Goal: Task Accomplishment & Management: Use online tool/utility

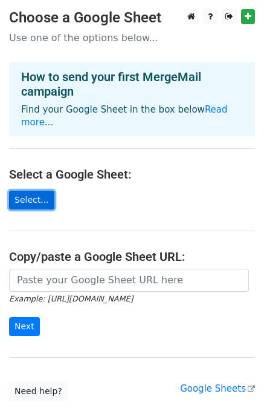
click at [27, 191] on link "Select..." at bounding box center [31, 200] width 45 height 19
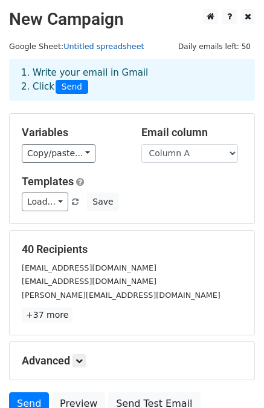
click at [112, 45] on link "Untitled spreadsheet" at bounding box center [104, 46] width 80 height 9
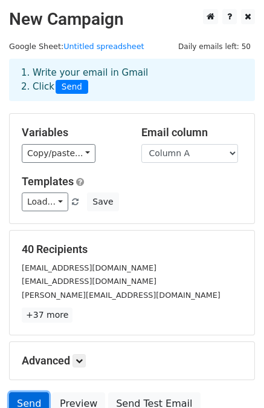
click at [27, 398] on link "Send" at bounding box center [29, 403] width 40 height 23
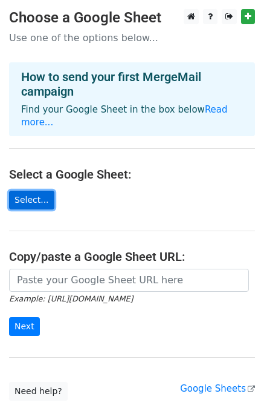
click at [36, 191] on link "Select..." at bounding box center [31, 200] width 45 height 19
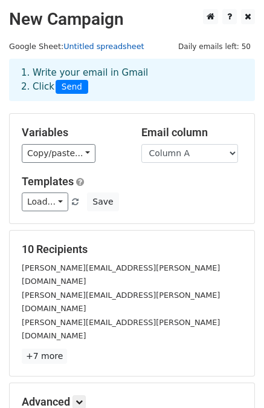
click at [102, 50] on link "Untitled spreadsheet" at bounding box center [104, 46] width 80 height 9
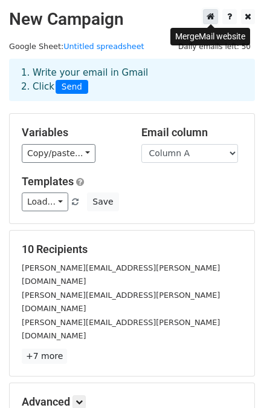
click at [211, 18] on icon at bounding box center [211, 16] width 8 height 8
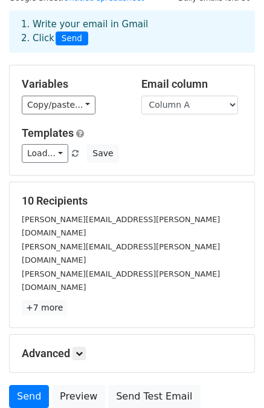
scroll to position [109, 0]
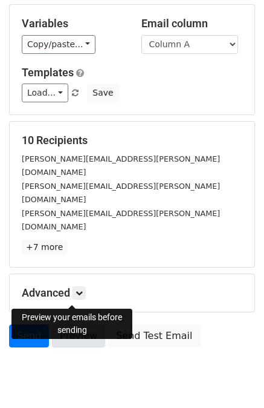
click at [67, 324] on link "Preview" at bounding box center [78, 335] width 53 height 23
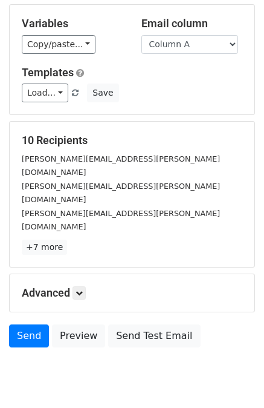
scroll to position [0, 0]
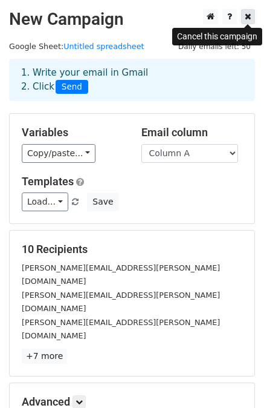
click at [244, 17] on link at bounding box center [248, 16] width 14 height 15
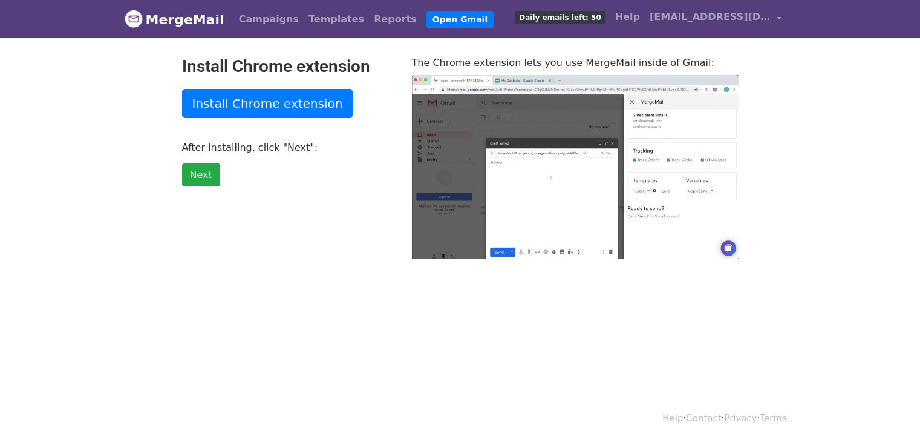
type input "22.49"
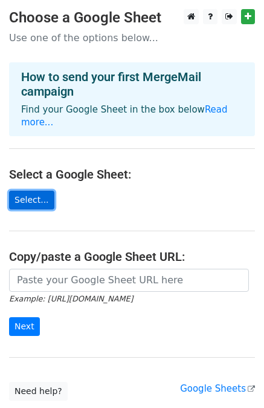
click at [40, 191] on link "Select..." at bounding box center [31, 200] width 45 height 19
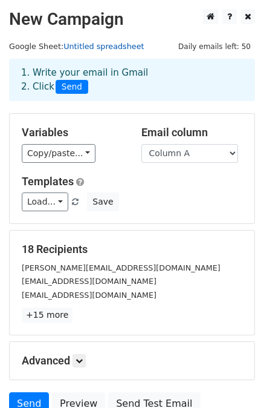
click at [110, 49] on link "Untitled spreadsheet" at bounding box center [104, 46] width 80 height 9
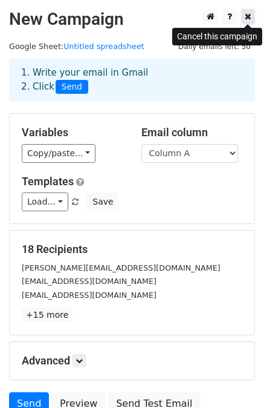
click at [249, 16] on icon at bounding box center [248, 16] width 7 height 8
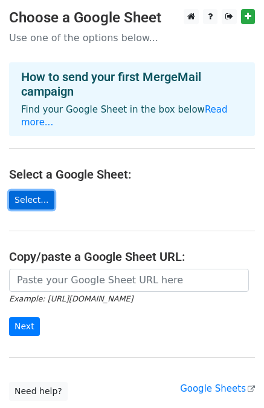
click at [26, 191] on link "Select..." at bounding box center [31, 200] width 45 height 19
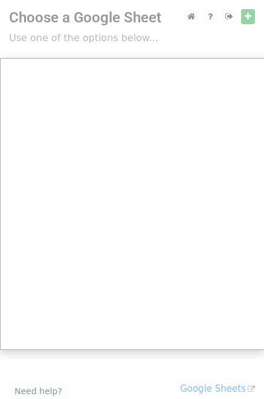
click at [253, 21] on div at bounding box center [132, 241] width 264 height 483
click at [250, 19] on div at bounding box center [132, 241] width 264 height 483
click at [247, 16] on div at bounding box center [132, 241] width 264 height 483
click at [246, 17] on div at bounding box center [132, 241] width 264 height 483
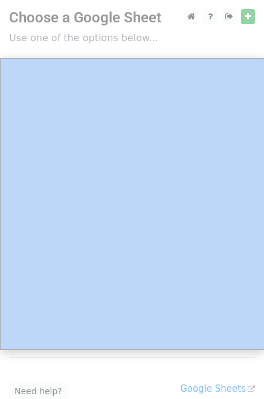
click at [246, 17] on div at bounding box center [132, 241] width 264 height 483
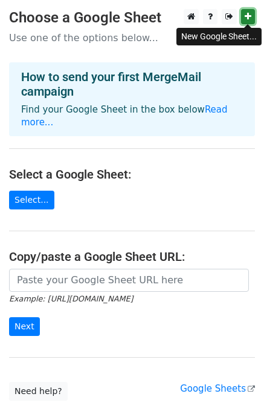
click at [247, 14] on icon at bounding box center [248, 16] width 7 height 8
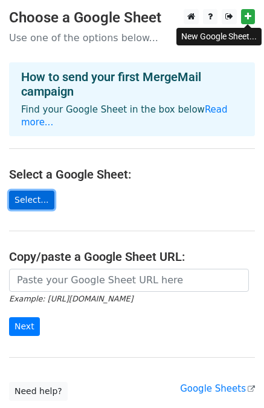
click at [42, 191] on link "Select..." at bounding box center [31, 200] width 45 height 19
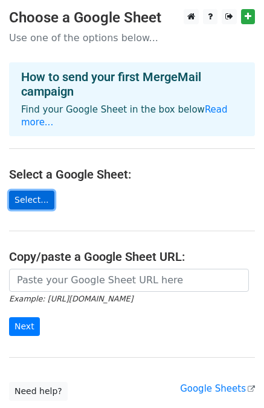
click at [22, 191] on link "Select..." at bounding box center [31, 200] width 45 height 19
click at [41, 191] on link "Select..." at bounding box center [31, 200] width 45 height 19
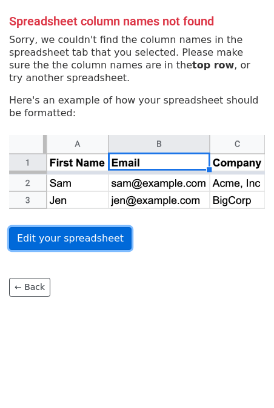
click at [65, 241] on link "Edit your spreadsheet" at bounding box center [70, 238] width 122 height 23
